Goal: Navigation & Orientation: Understand site structure

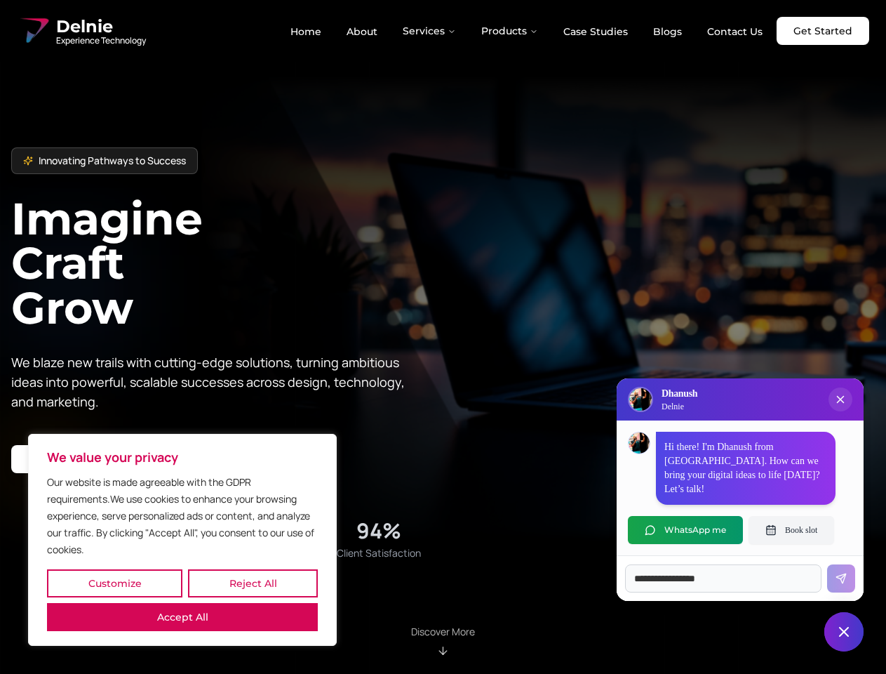
click at [114, 583] on button "Customize" at bounding box center [114, 583] width 135 height 28
click at [0, 0] on div at bounding box center [0, 0] width 0 height 0
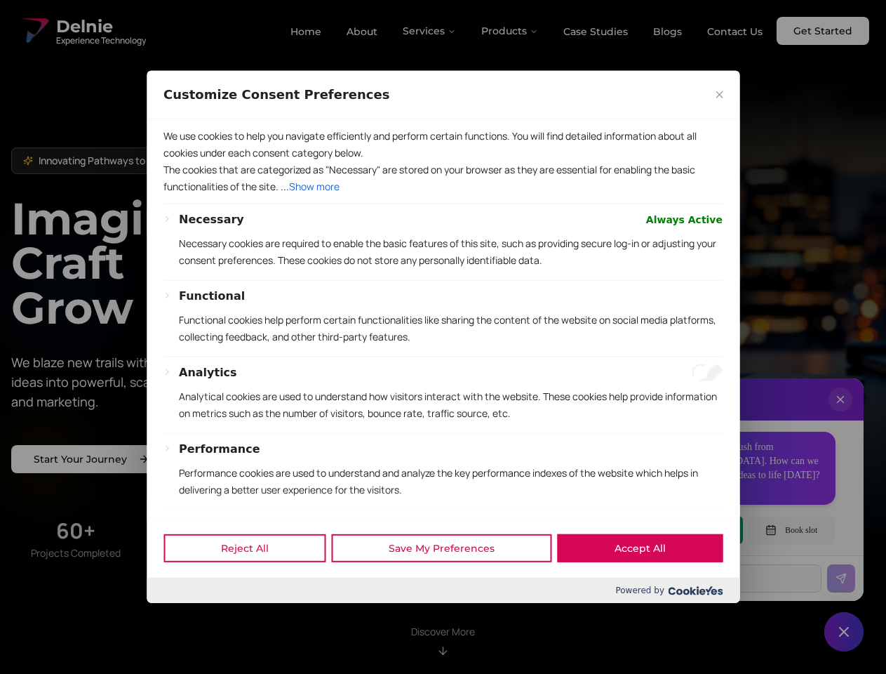
click at [182, 617] on div at bounding box center [443, 337] width 886 height 674
click at [443, 161] on p "We use cookies to help you navigate efficiently and perform certain functions. …" at bounding box center [443, 145] width 559 height 34
click at [430, 31] on div at bounding box center [443, 337] width 886 height 674
click at [510, 31] on div at bounding box center [443, 337] width 886 height 674
click at [841, 413] on div at bounding box center [443, 337] width 886 height 674
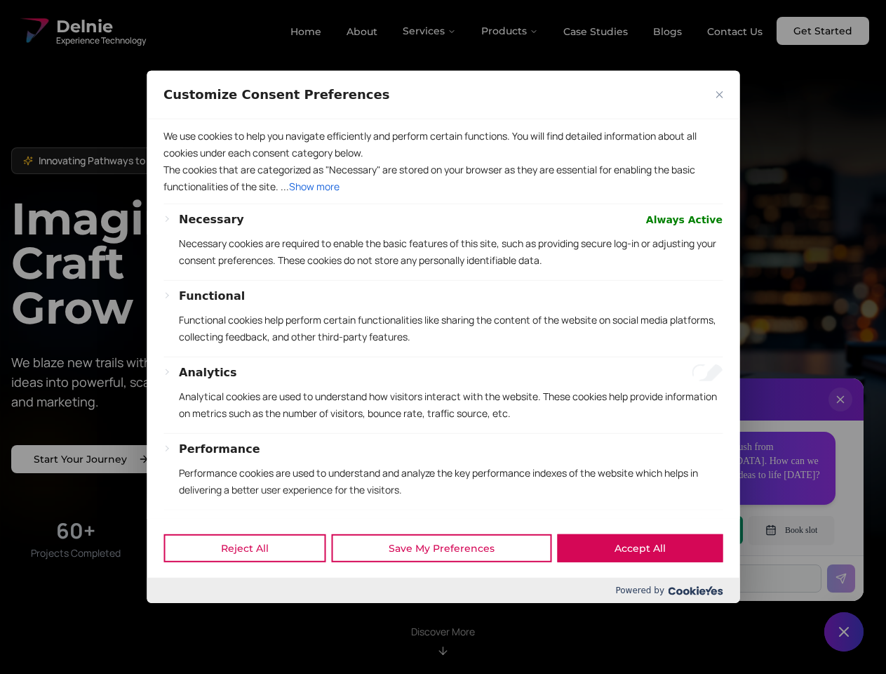
click at [686, 530] on div "Reject All Save My Preferences Accept All" at bounding box center [443, 548] width 593 height 60
click at [792, 530] on div at bounding box center [443, 337] width 886 height 674
click at [844, 632] on div at bounding box center [443, 337] width 886 height 674
